Goal: Transaction & Acquisition: Book appointment/travel/reservation

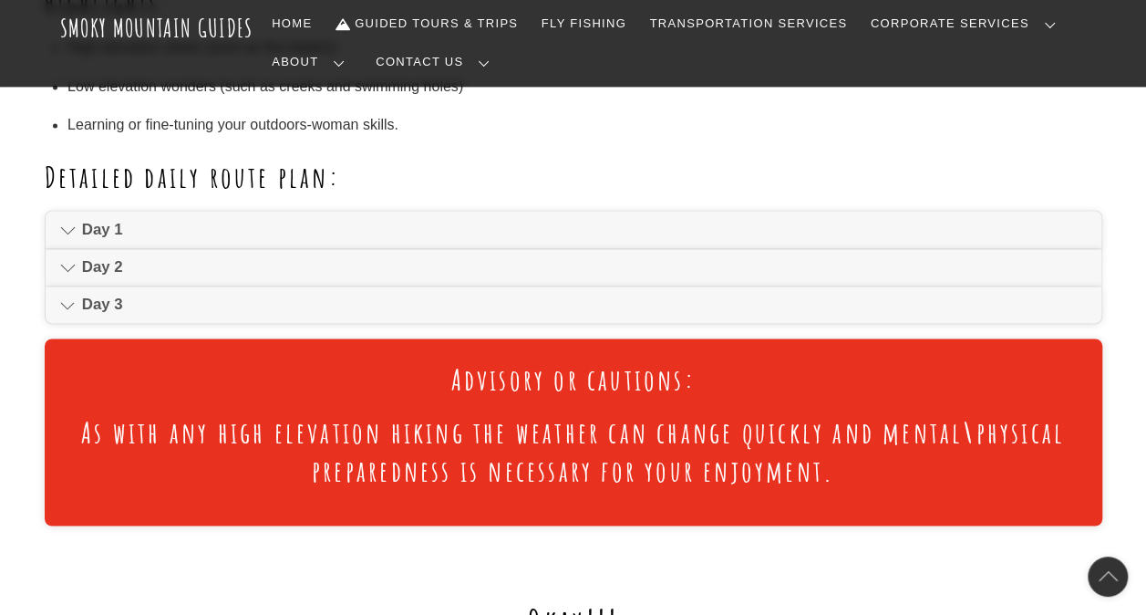
scroll to position [1240, 0]
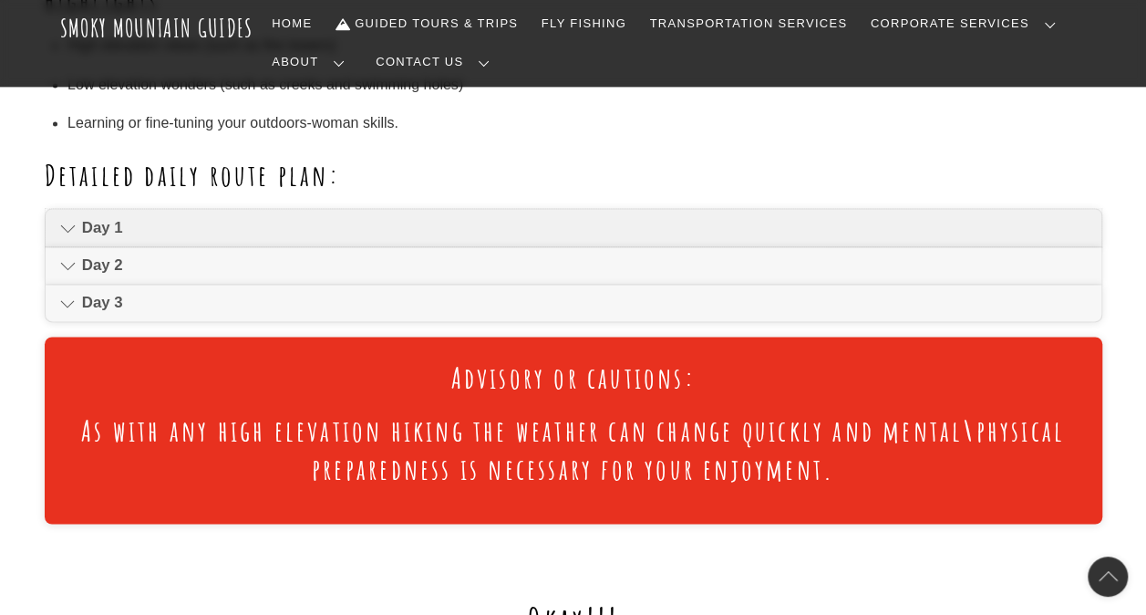
click at [71, 232] on icon at bounding box center [67, 228] width 15 height 22
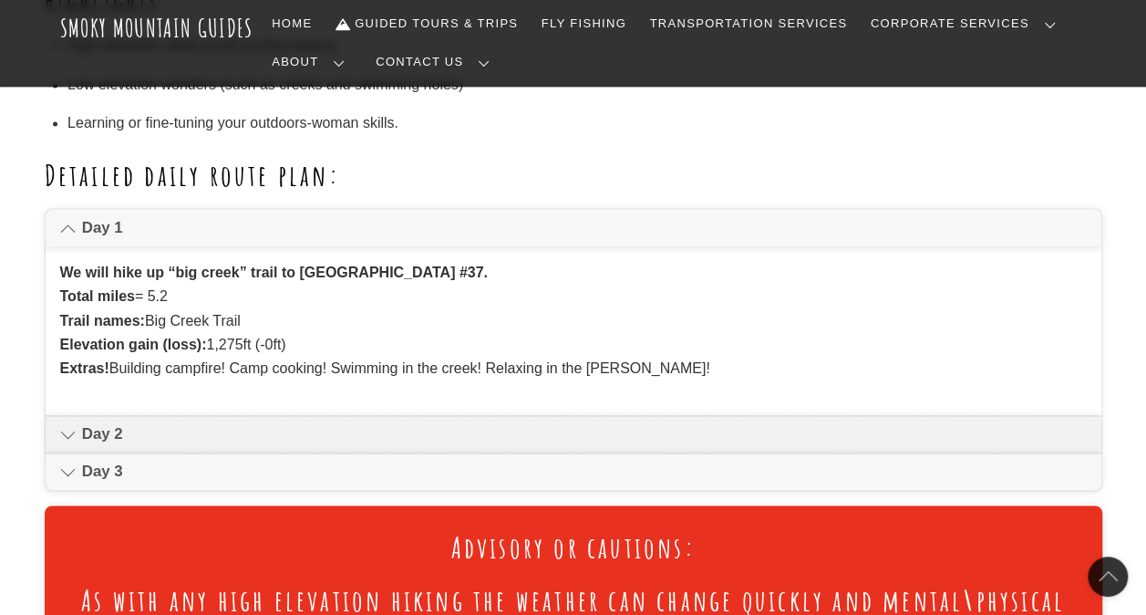
click at [82, 432] on span "Day 2" at bounding box center [584, 434] width 1004 height 22
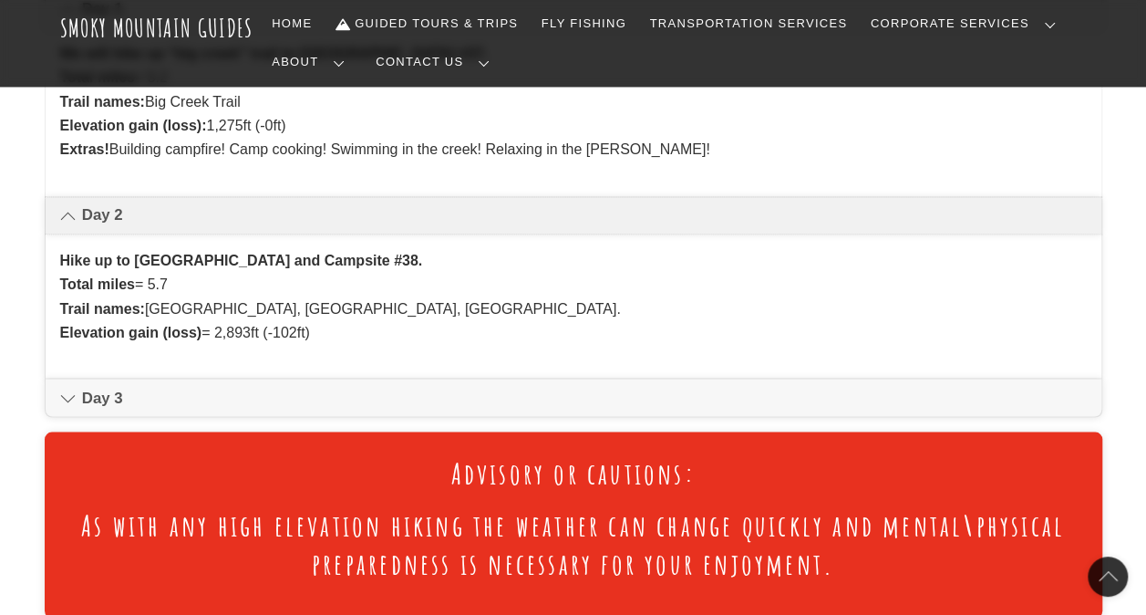
scroll to position [1532, 0]
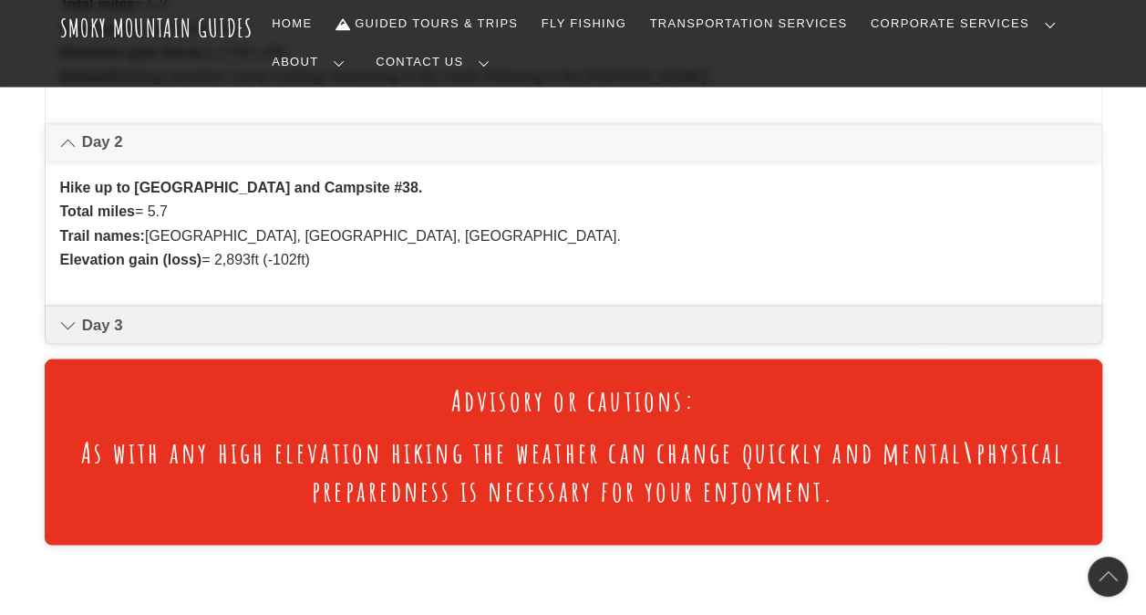
click at [64, 330] on icon at bounding box center [67, 325] width 15 height 22
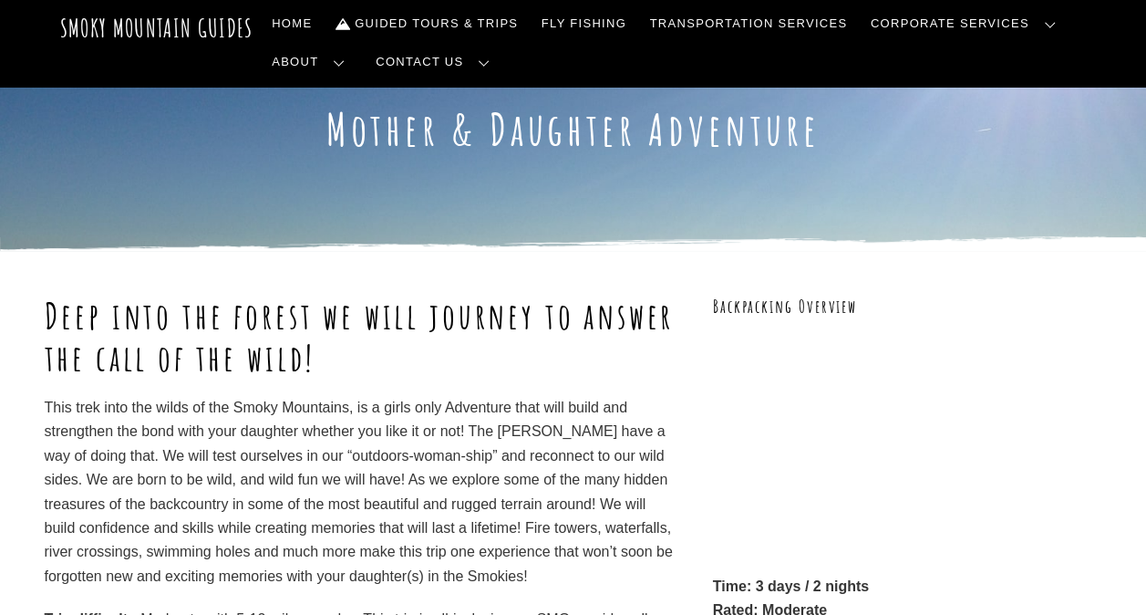
scroll to position [0, 0]
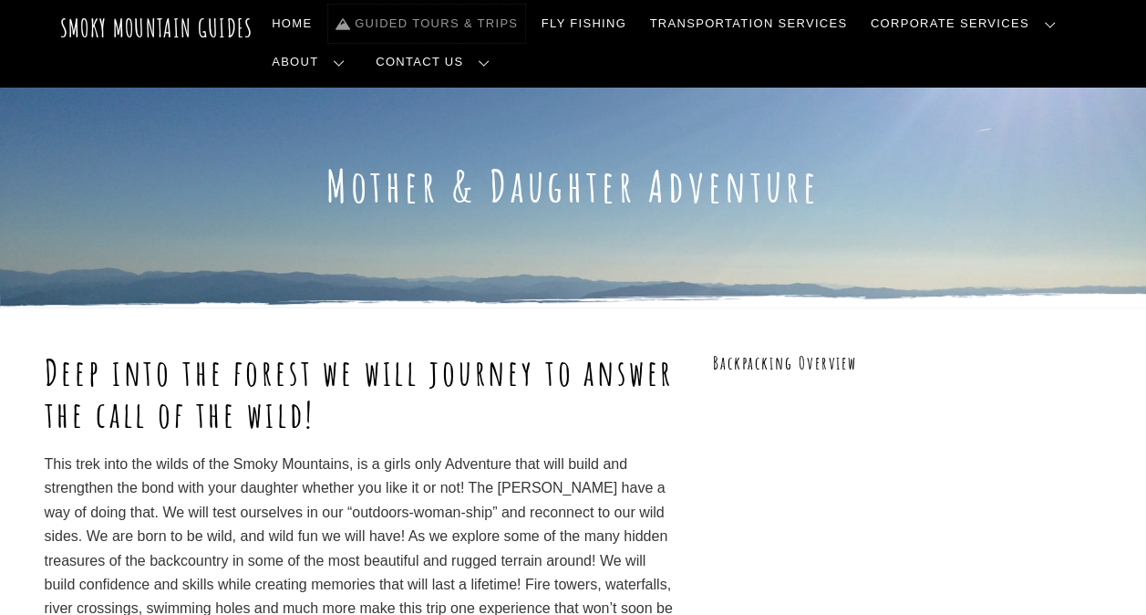
click at [425, 24] on link "Guided Tours & Trips" at bounding box center [426, 24] width 197 height 38
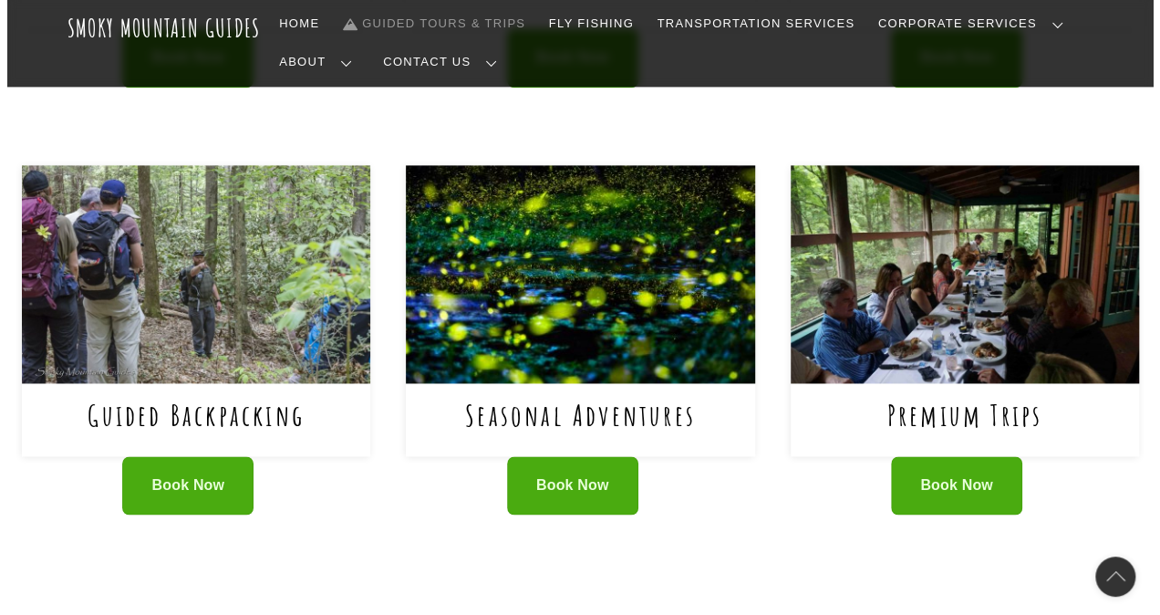
scroll to position [1204, 0]
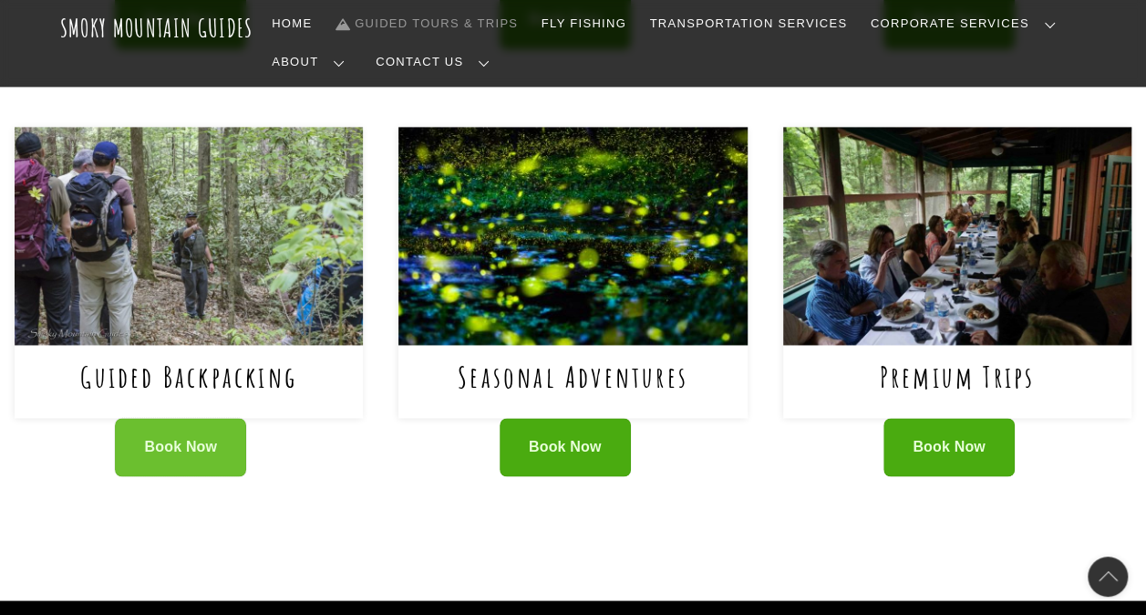
click at [153, 418] on link "Book Now" at bounding box center [180, 447] width 131 height 59
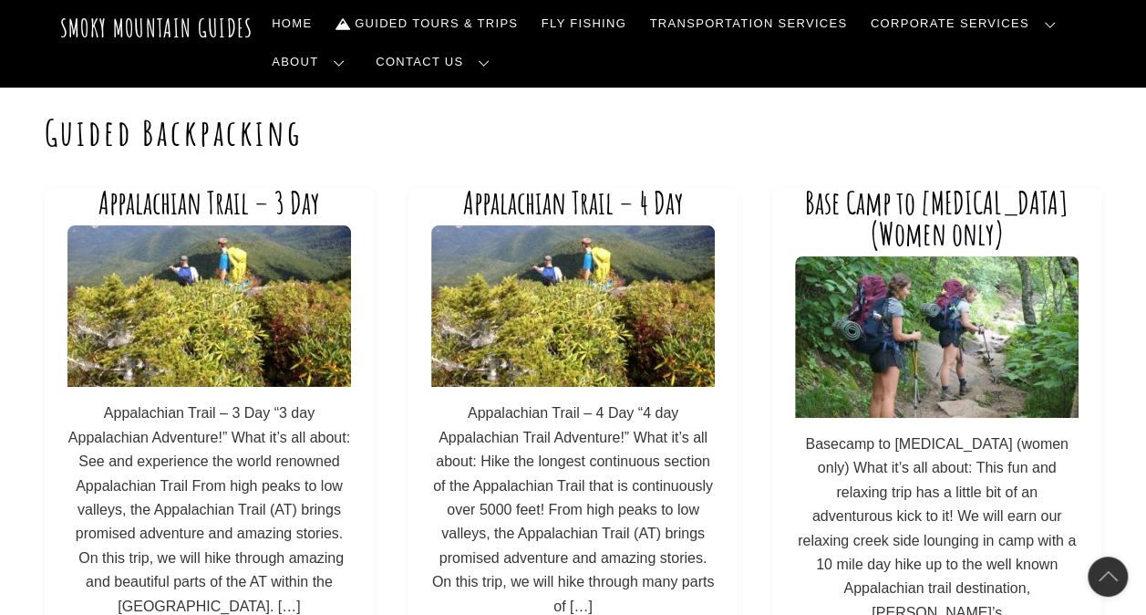
scroll to position [73, 0]
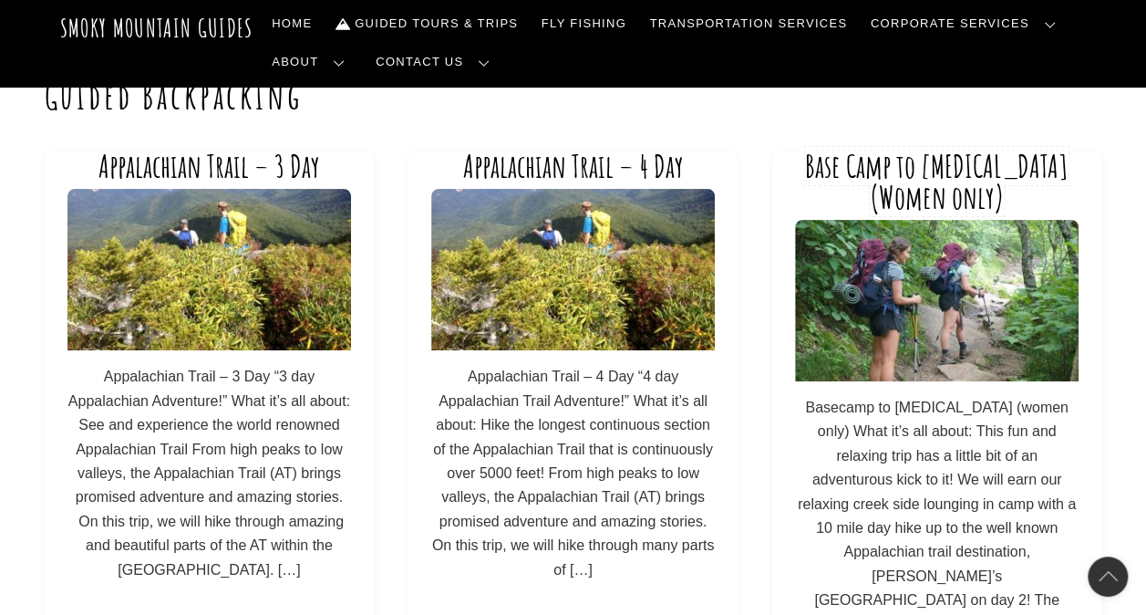
click at [972, 184] on link "Base Camp to [MEDICAL_DATA] (Women only)" at bounding box center [936, 181] width 263 height 69
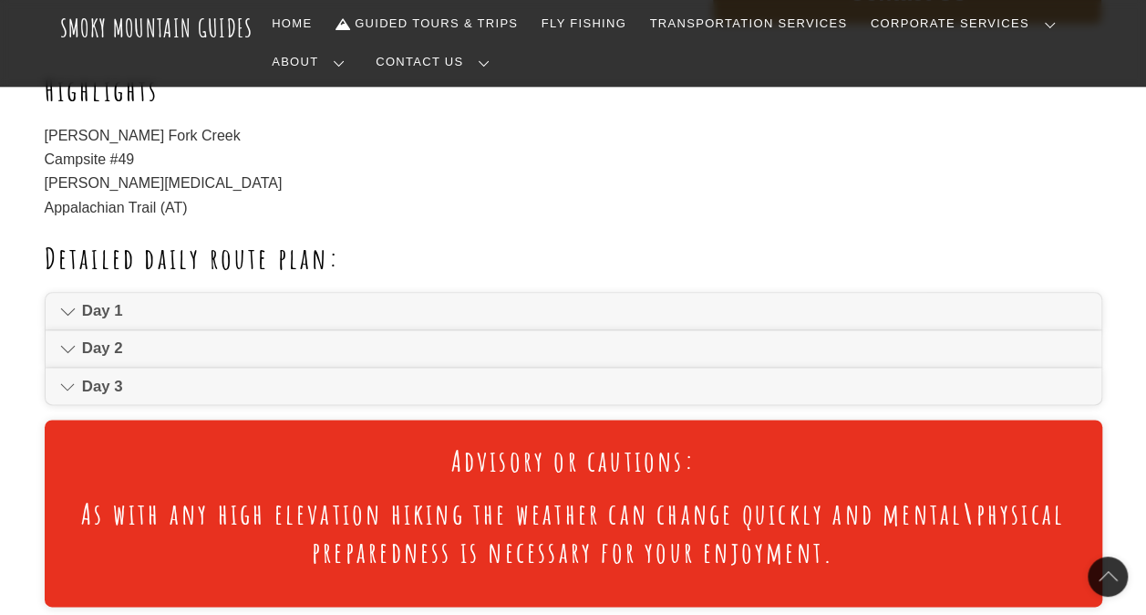
scroll to position [985, 0]
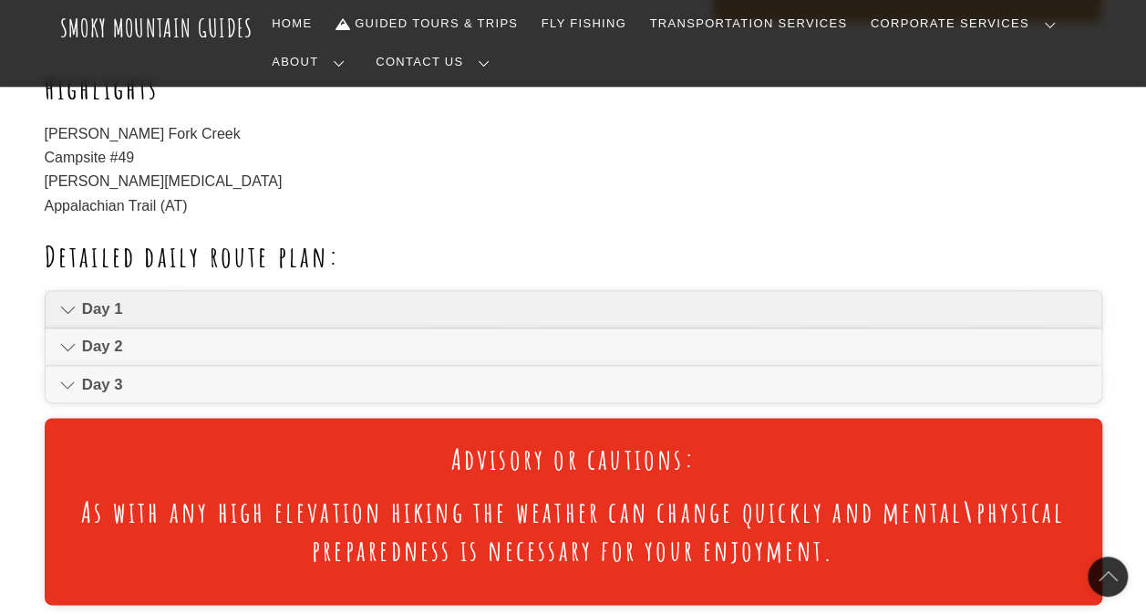
click at [62, 298] on icon at bounding box center [67, 309] width 15 height 22
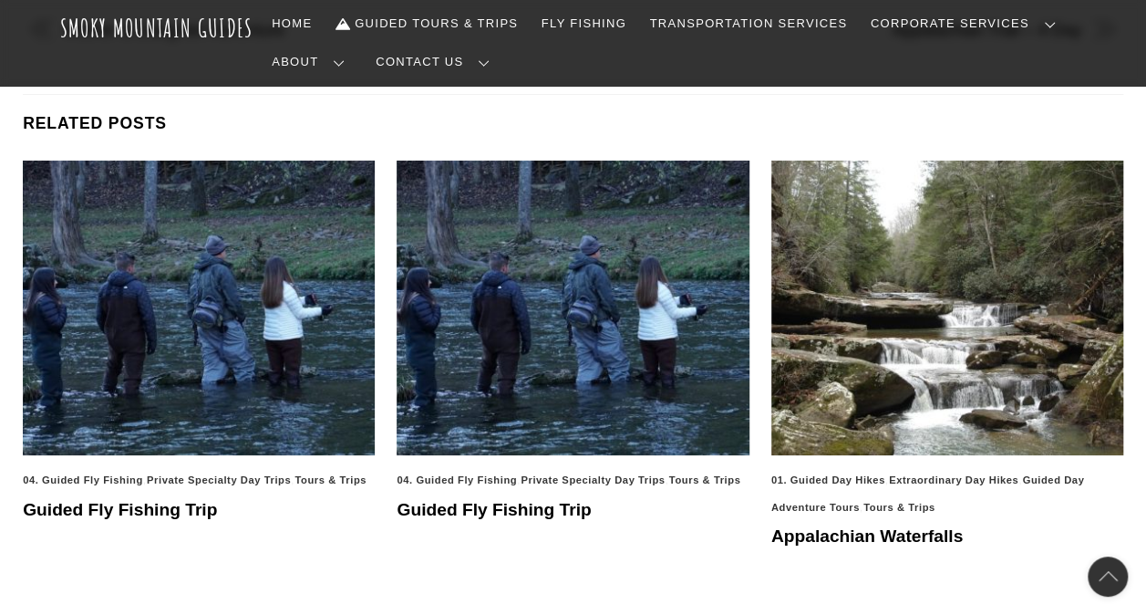
scroll to position [3428, 0]
